Goal: Information Seeking & Learning: Learn about a topic

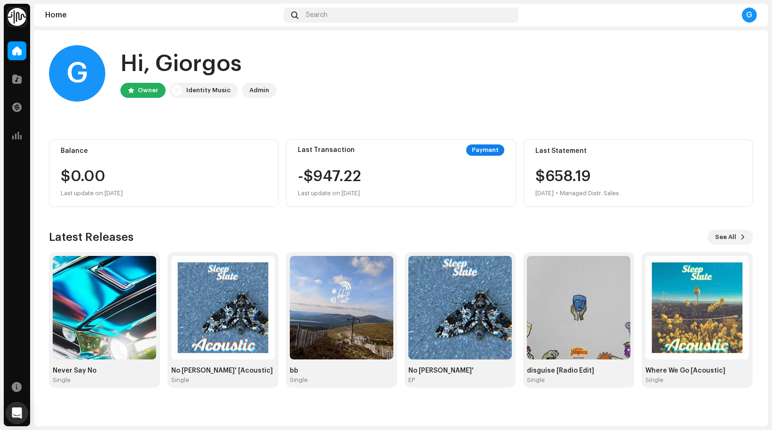
click at [44, 140] on div "G Hi, Giorgos Owner Identity Music Admin Balance $0.00 Last update on [DATE] La…" at bounding box center [401, 216] width 735 height 373
click at [24, 140] on div at bounding box center [17, 135] width 19 height 19
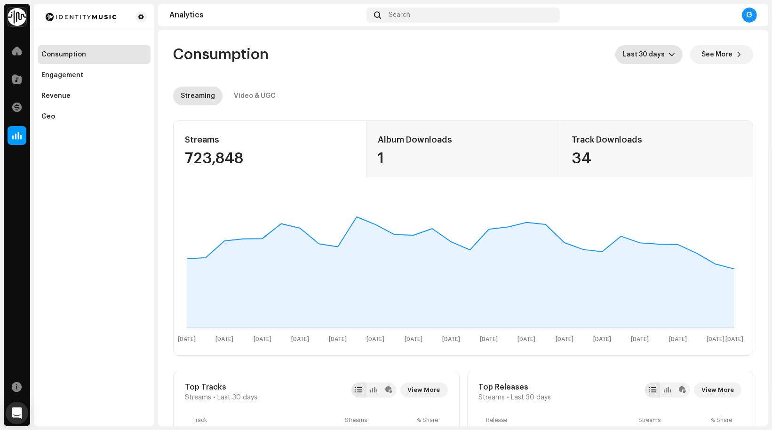
click at [656, 51] on span "Last 30 days" at bounding box center [646, 54] width 46 height 19
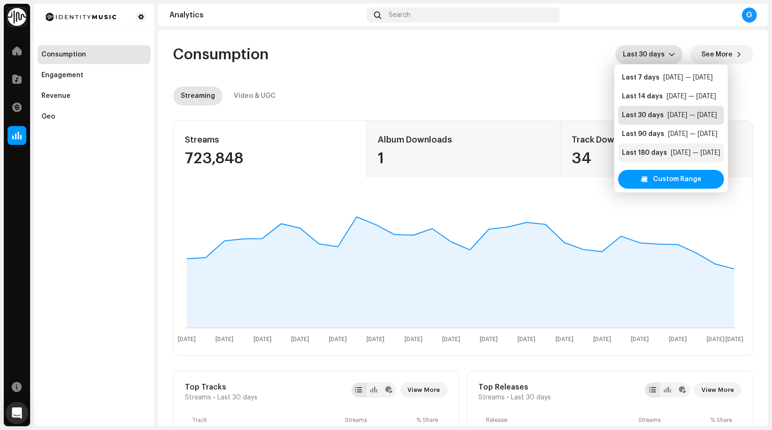
scroll to position [19, 0]
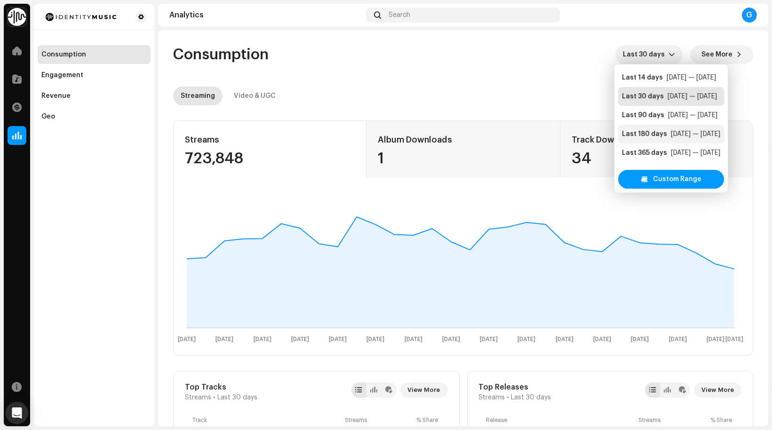
click at [677, 153] on div "[DATE] — [DATE]" at bounding box center [695, 152] width 49 height 9
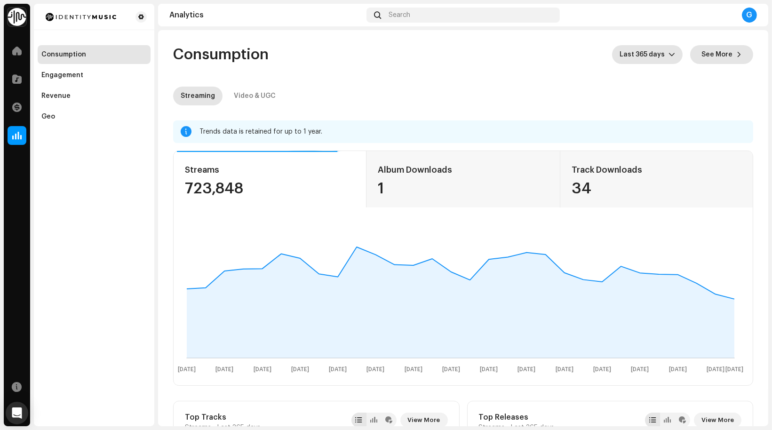
click at [729, 59] on button "See More" at bounding box center [721, 54] width 63 height 19
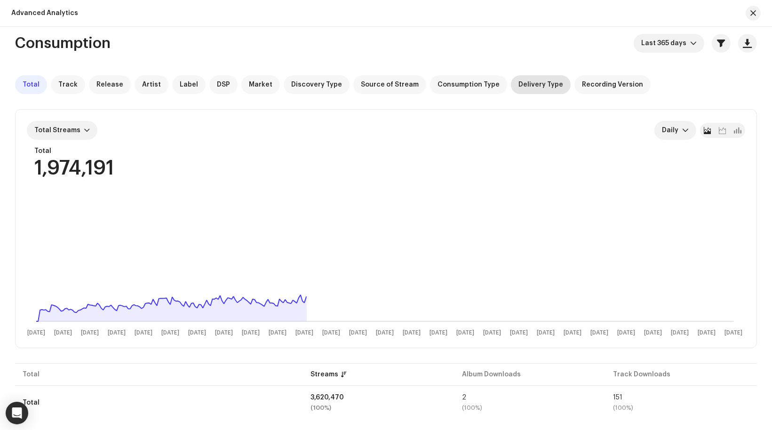
scroll to position [11, 0]
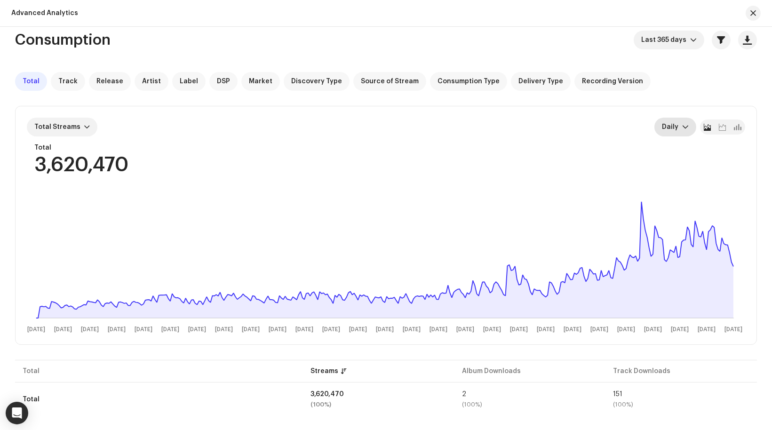
click at [677, 125] on span "Daily" at bounding box center [672, 127] width 20 height 19
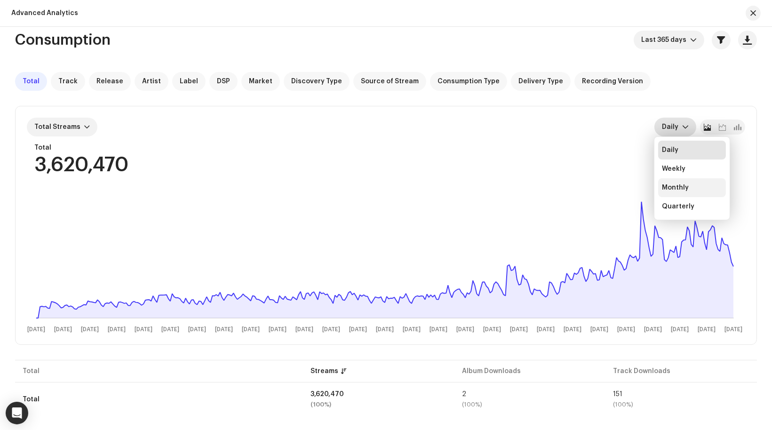
click at [693, 183] on div "Monthly" at bounding box center [692, 187] width 60 height 9
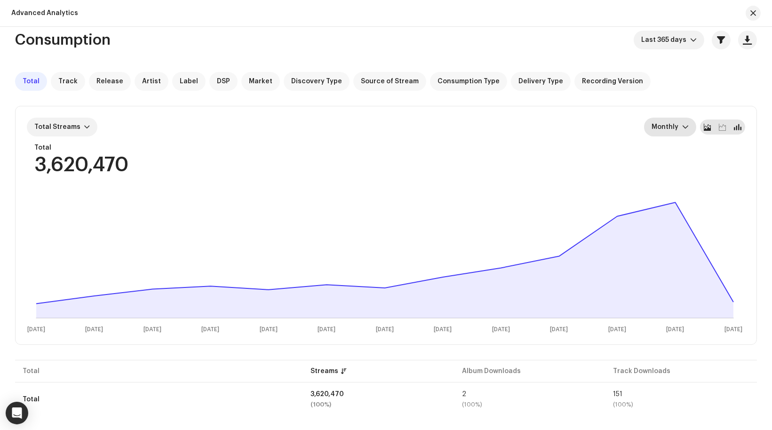
click at [740, 130] on div at bounding box center [737, 127] width 15 height 15
